Goal: Find specific page/section: Find specific page/section

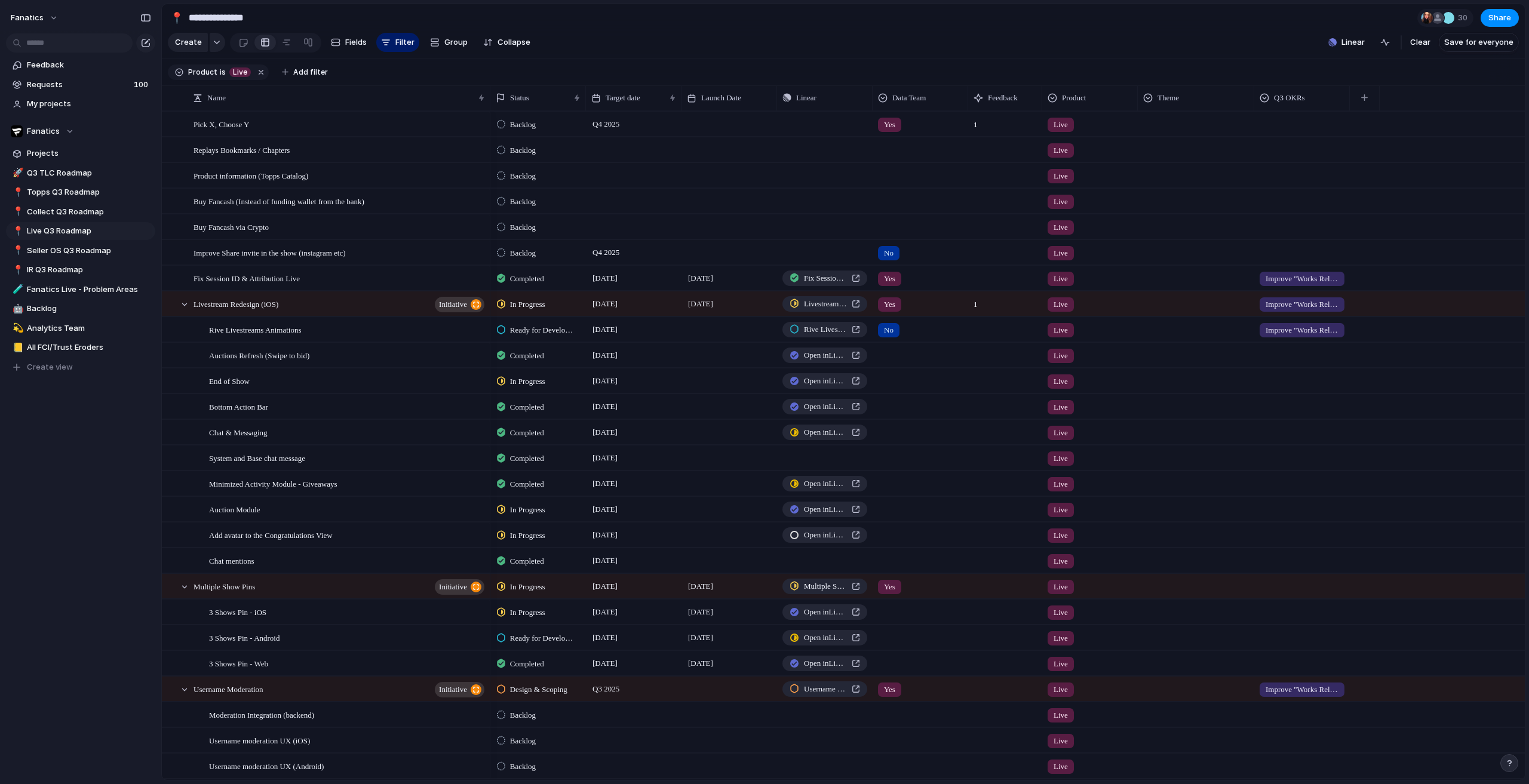
click at [5, 619] on div "fanatics Feedback Requests 100 My projects Fanatics Projects 🚀 Q3 TLC Roadmap 📍…" at bounding box center [81, 392] width 161 height 784
click at [70, 324] on span "Analytics Team" at bounding box center [89, 328] width 125 height 12
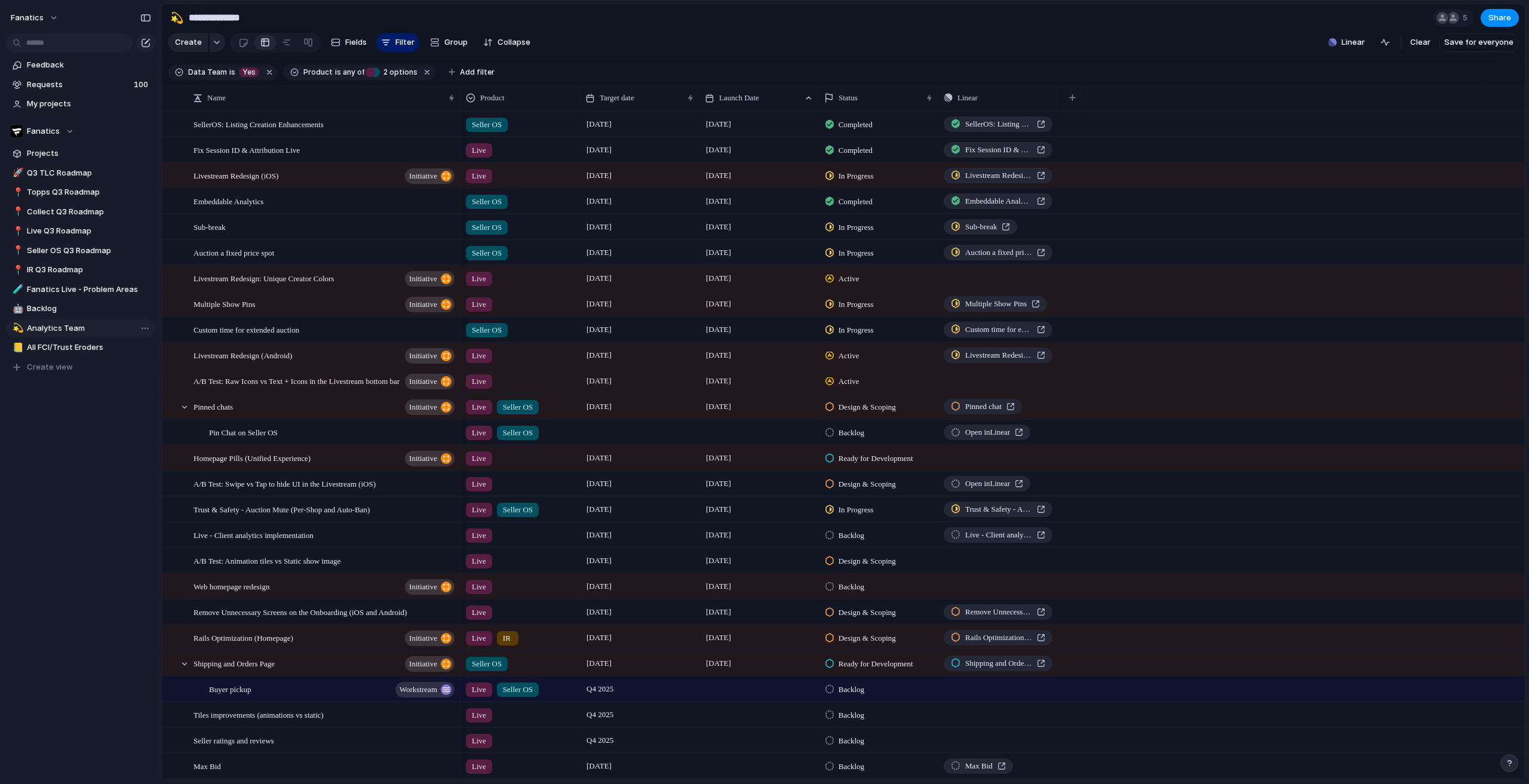
type input "**********"
click at [373, 77] on div "Seller OS" at bounding box center [375, 72] width 9 height 9
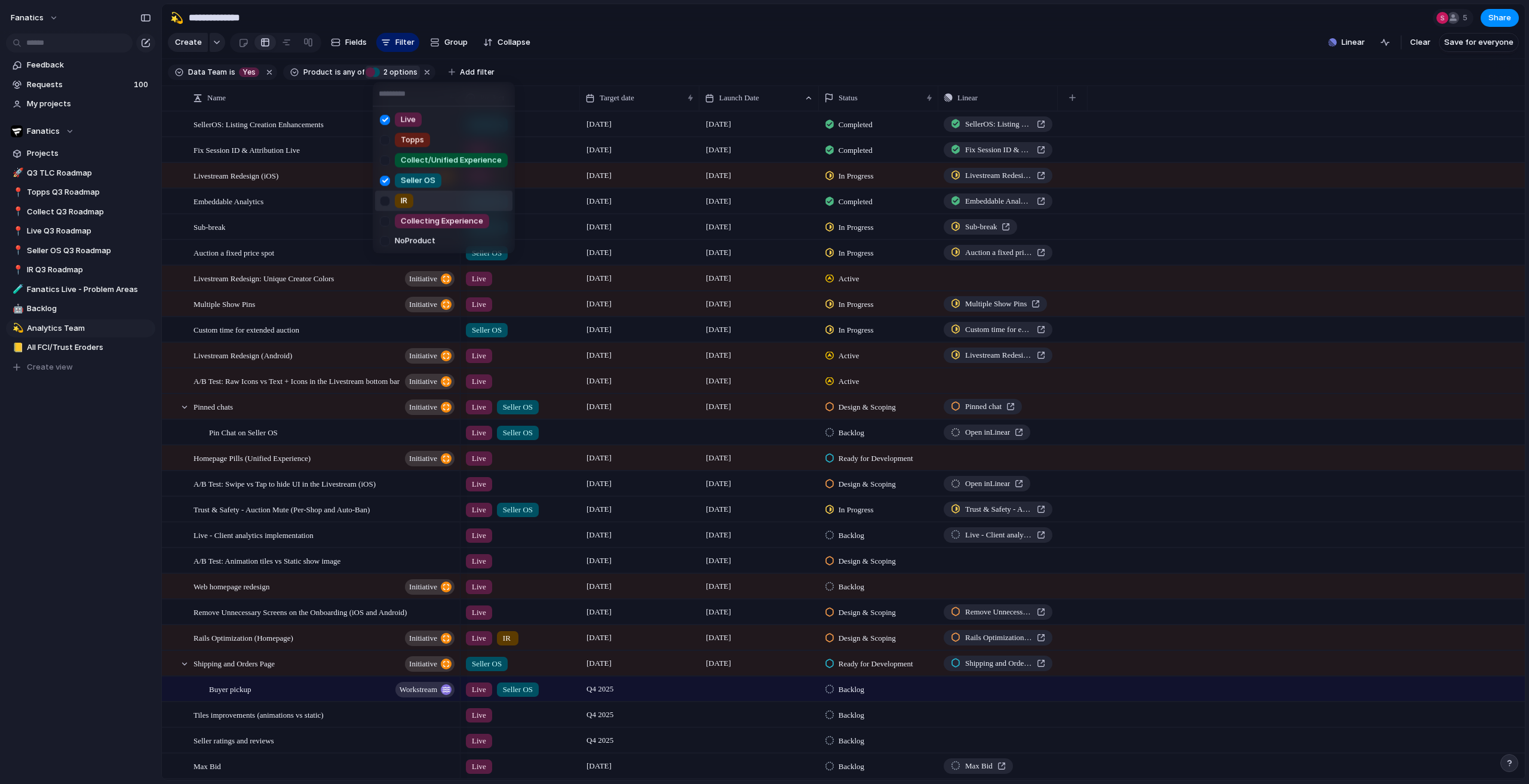
click at [411, 199] on div "IR" at bounding box center [405, 200] width 19 height 14
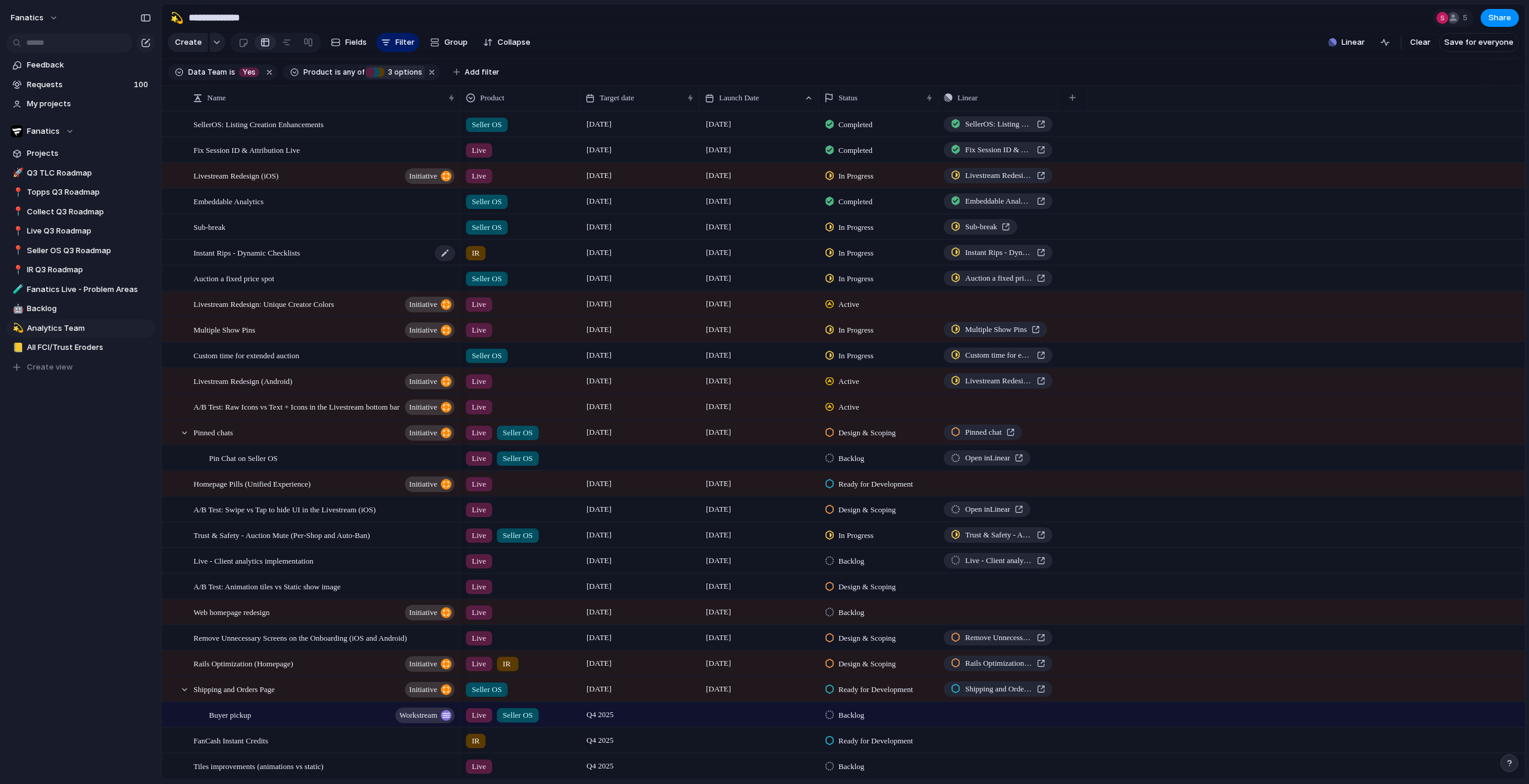
click at [298, 259] on span "Instant Rips - Dynamic Checklists" at bounding box center [246, 252] width 106 height 14
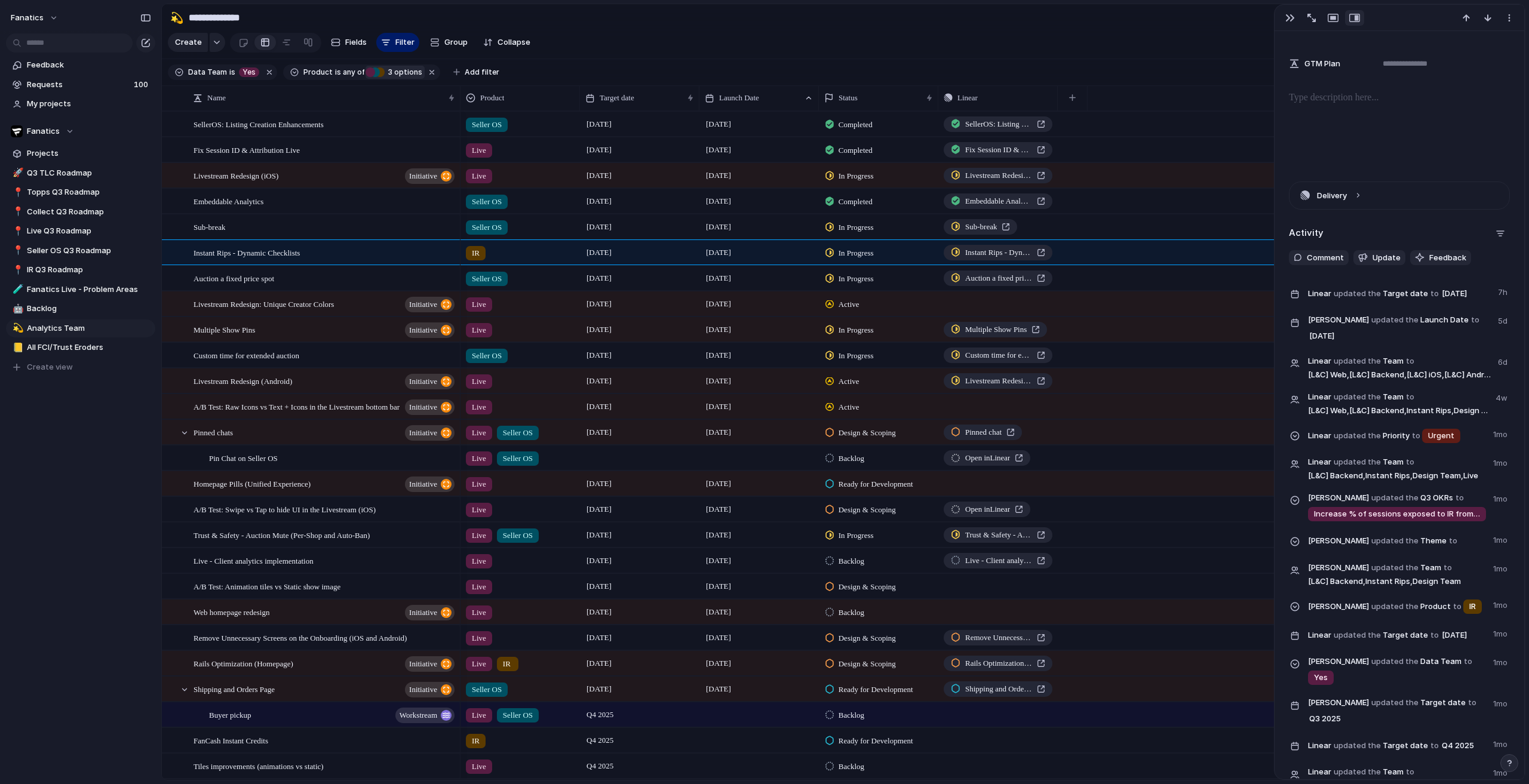
scroll to position [120, 0]
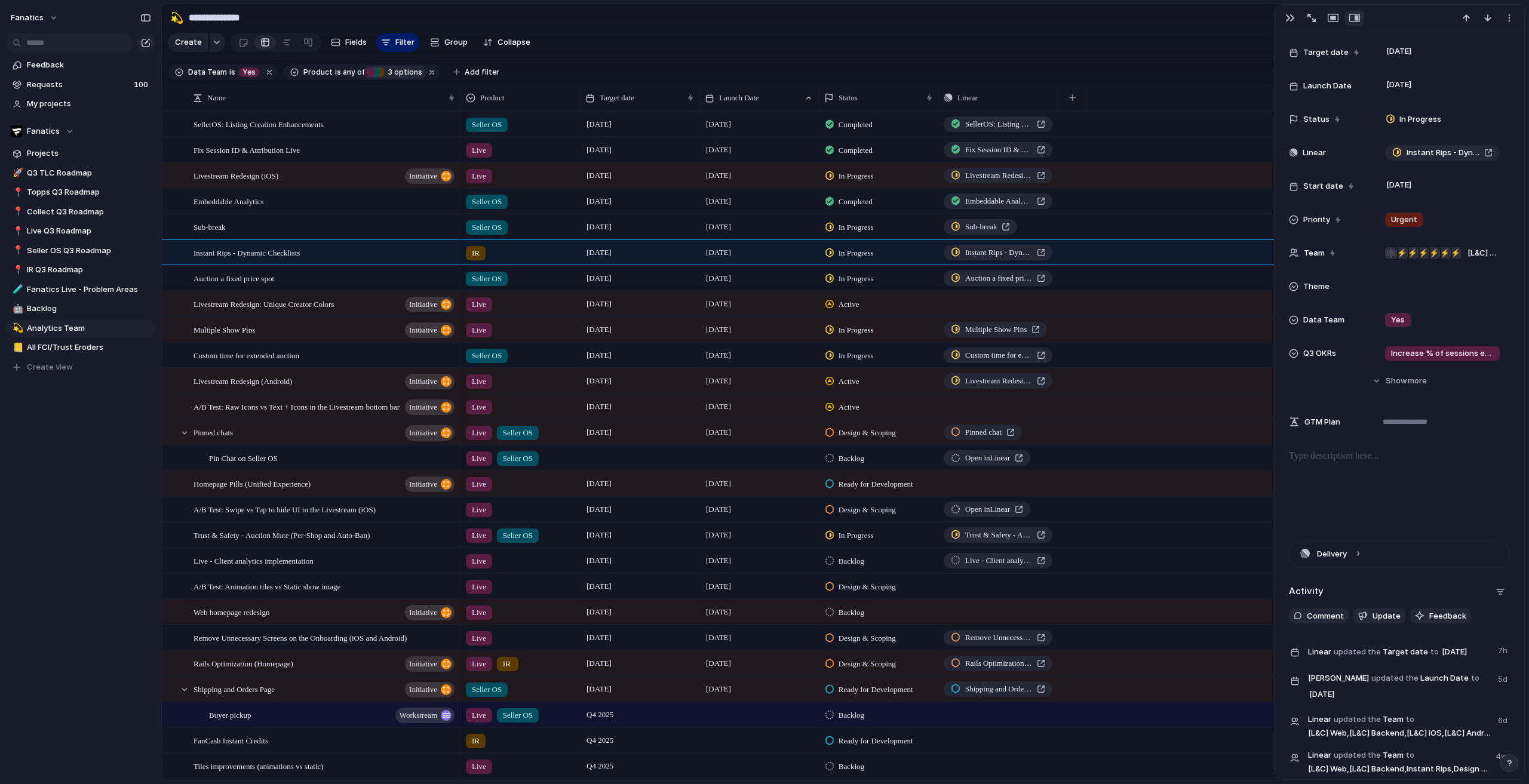
drag, startPoint x: 47, startPoint y: 548, endPoint x: 59, endPoint y: 537, distance: 16.3
click at [47, 548] on div "fanatics Feedback Requests 100 My projects Fanatics Projects 🚀 Q3 TLC Roadmap 📍…" at bounding box center [81, 392] width 161 height 784
